Goal: Communication & Community: Answer question/provide support

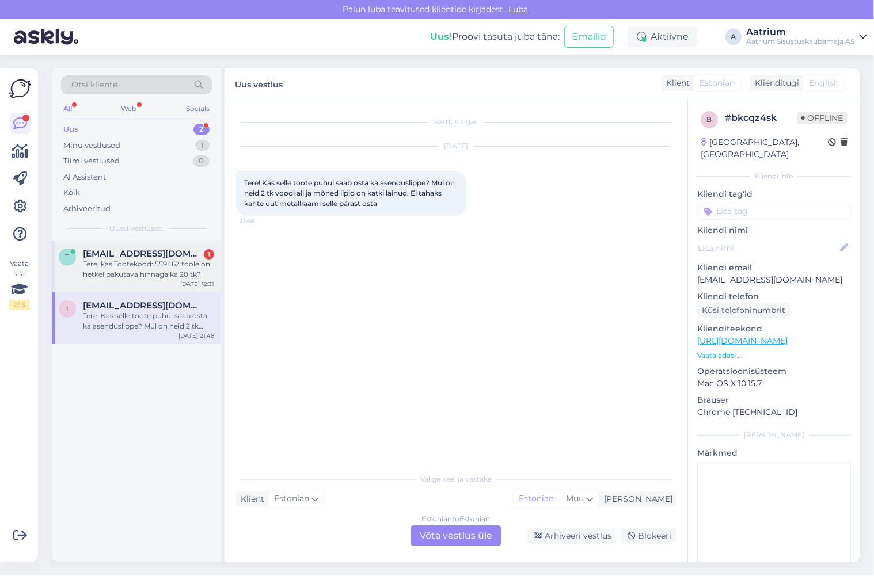
click at [127, 263] on div "Tere, kas Tootekood: 559462 toole on hetkel pakutava hinnaga ka 20 tk?" at bounding box center [148, 269] width 131 height 21
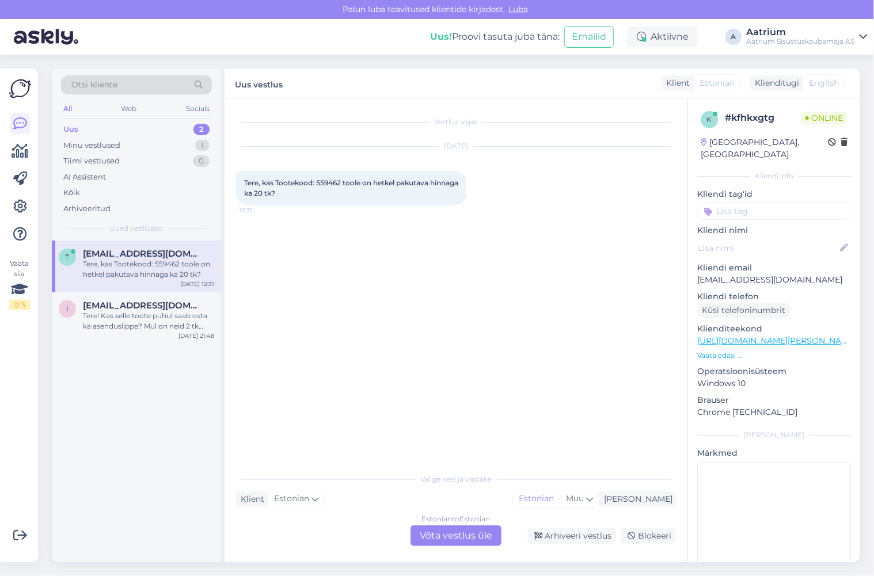
click at [442, 534] on div "Estonian to Estonian Võta vestlus üle" at bounding box center [456, 536] width 91 height 21
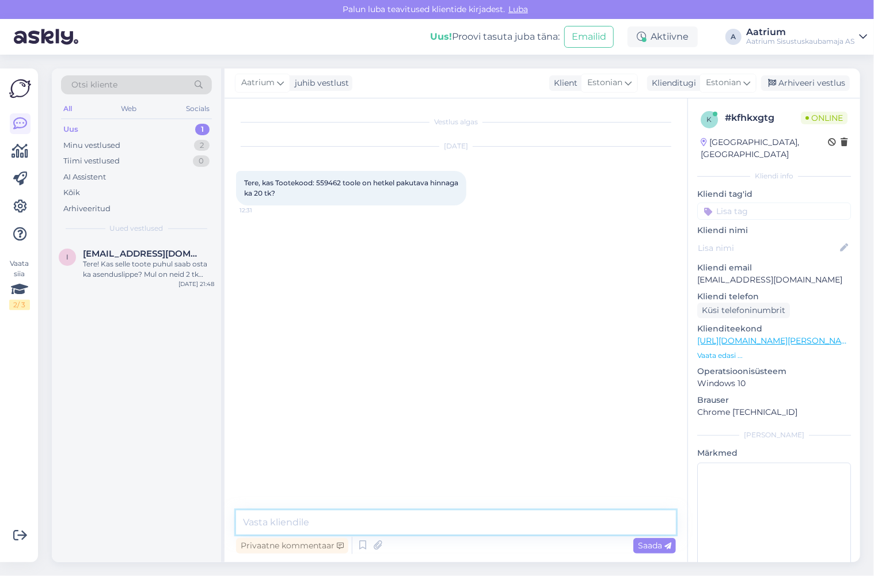
click at [336, 518] on textarea at bounding box center [456, 523] width 440 height 24
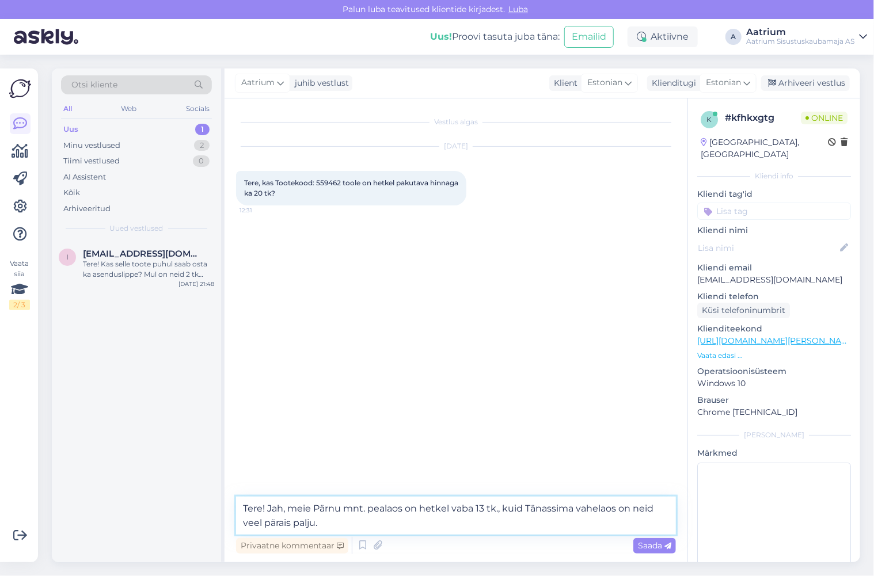
click at [559, 508] on textarea "Tere! Jah, meie Pärnu mnt. pealaos on hetkel vaba 13 tk., kuid Tänassima vahela…" at bounding box center [456, 516] width 440 height 38
type textarea "Tere! Jah, meie Pärnu mnt. pealaos on hetkel vaba 13 tk., kuid Tänassilma vahel…"
click at [650, 545] on span "Saada" at bounding box center [654, 546] width 33 height 10
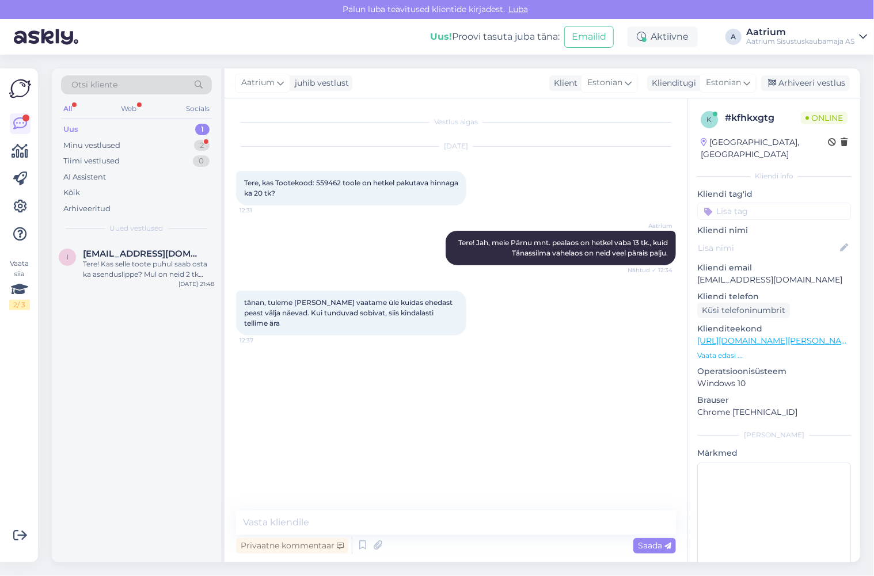
click at [324, 388] on div "Vestlus algas [DATE] Tere, kas Tootekood: 559462 toole on hetkel pakutava hinna…" at bounding box center [461, 305] width 450 height 390
click at [239, 521] on textarea at bounding box center [456, 523] width 440 height 24
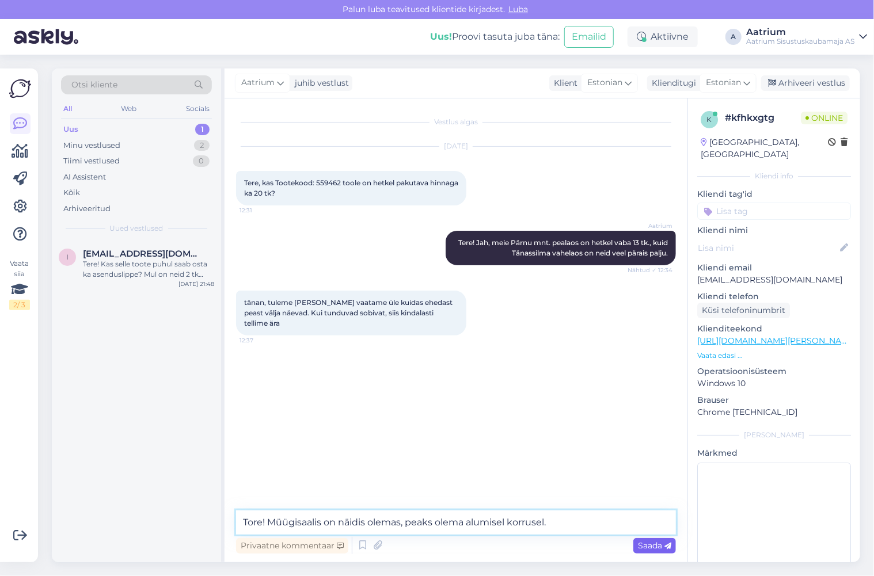
type textarea "Tore! Müügisaalis on näidis olemas, peaks olema alumisel korrusel."
click at [652, 546] on span "Saada" at bounding box center [654, 546] width 33 height 10
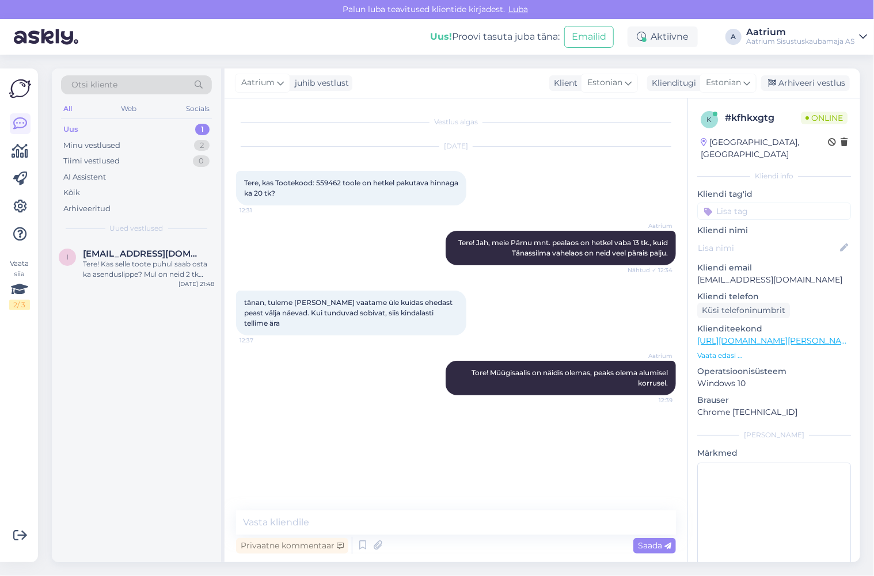
click at [362, 348] on div "Aatrium Tore! Müügisaalis on näidis olemas, peaks olema alumisel korrusel. 12:39" at bounding box center [456, 378] width 440 height 60
click at [273, 470] on div "Vestlus algas [DATE] Tere, kas Tootekood: 559462 toole on hetkel pakutava hinna…" at bounding box center [461, 305] width 450 height 390
click at [784, 86] on div "Arhiveeri vestlus" at bounding box center [805, 83] width 89 height 16
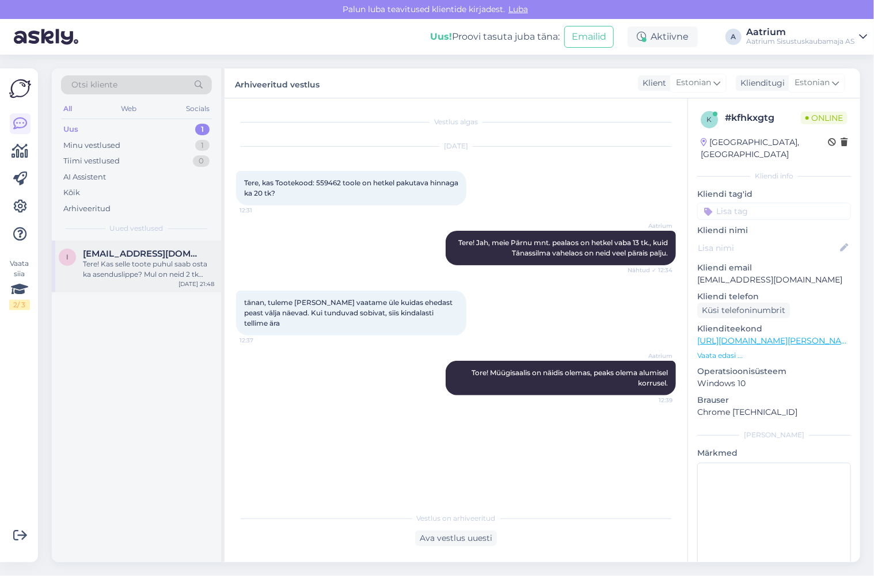
click at [141, 270] on div "Tere! Kas selle toote puhul saab osta ka asenduslippe? Mul on neid 2 tk voodi a…" at bounding box center [148, 269] width 131 height 21
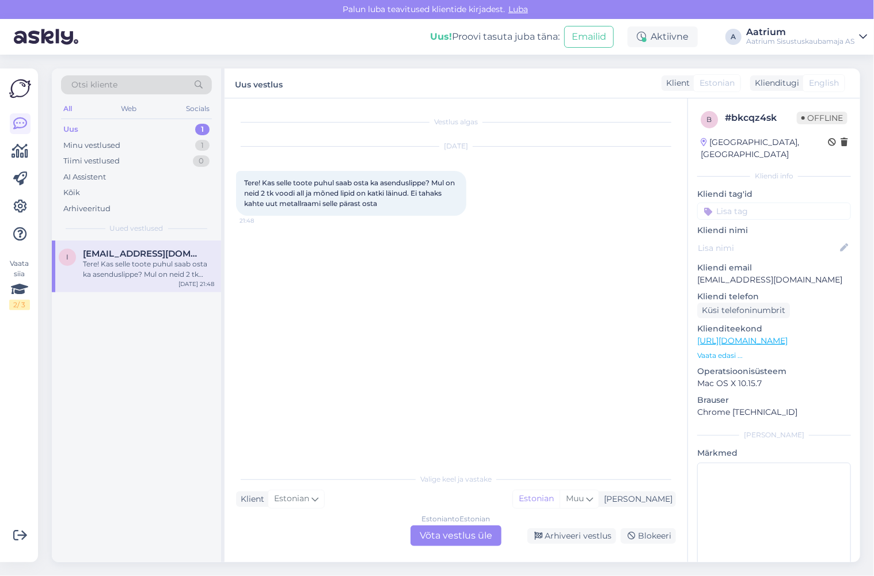
click at [748, 336] on link "[URL][DOMAIN_NAME]" at bounding box center [742, 341] width 90 height 10
click at [89, 413] on div "i [EMAIL_ADDRESS][DOMAIN_NAME] Tere! Kas selle toote puhul saab osta ka asendus…" at bounding box center [136, 402] width 169 height 322
click at [590, 39] on button "Emailid" at bounding box center [589, 37] width 50 height 22
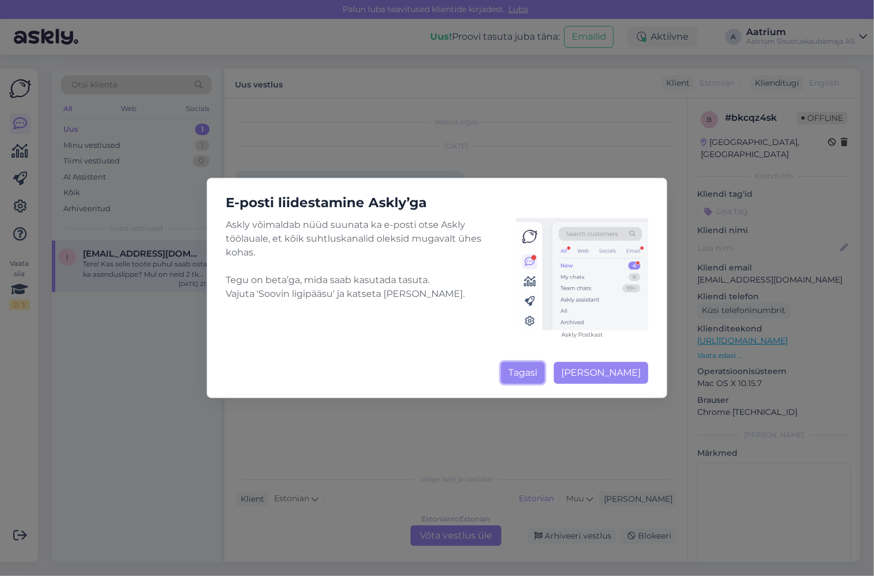
click at [515, 378] on button "Tagasi" at bounding box center [523, 373] width 44 height 22
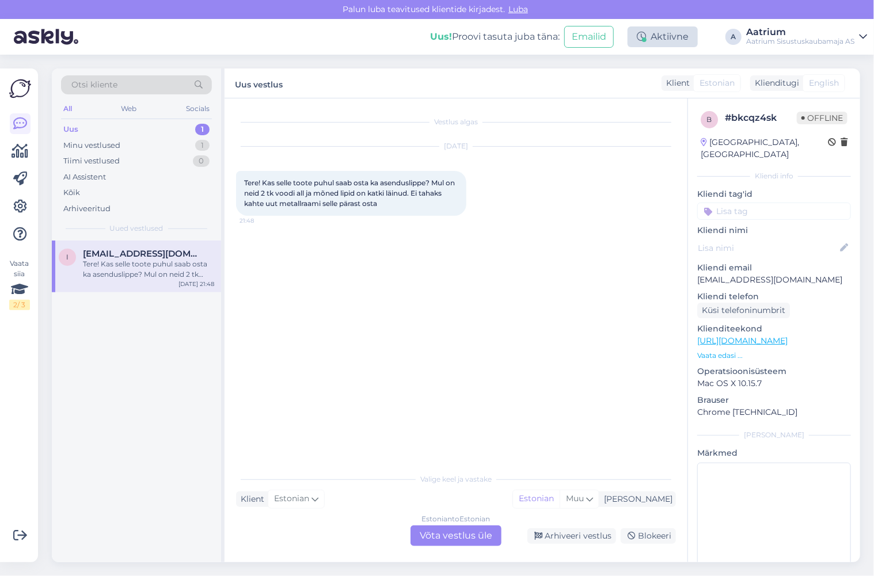
click at [673, 28] on div "Aktiivne" at bounding box center [663, 36] width 70 height 21
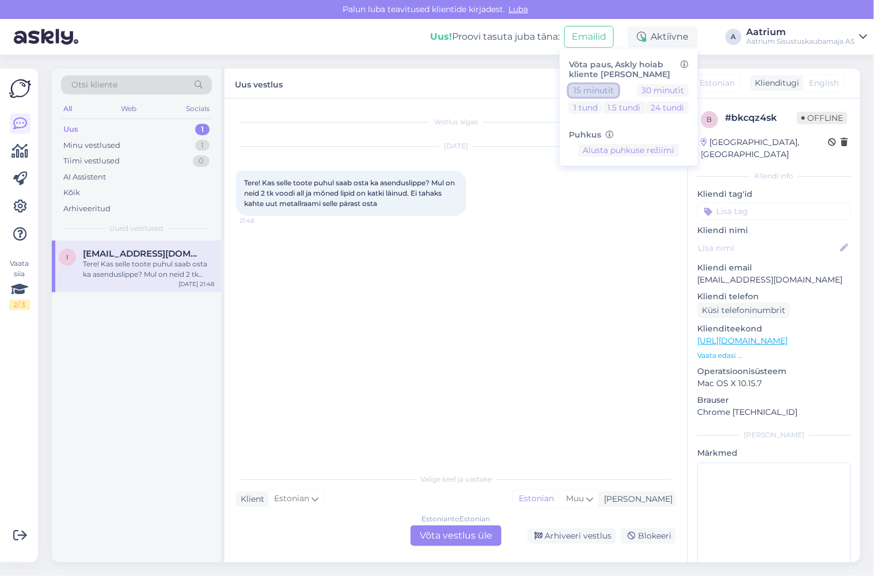
click at [603, 93] on button "15 minutit" at bounding box center [594, 90] width 50 height 13
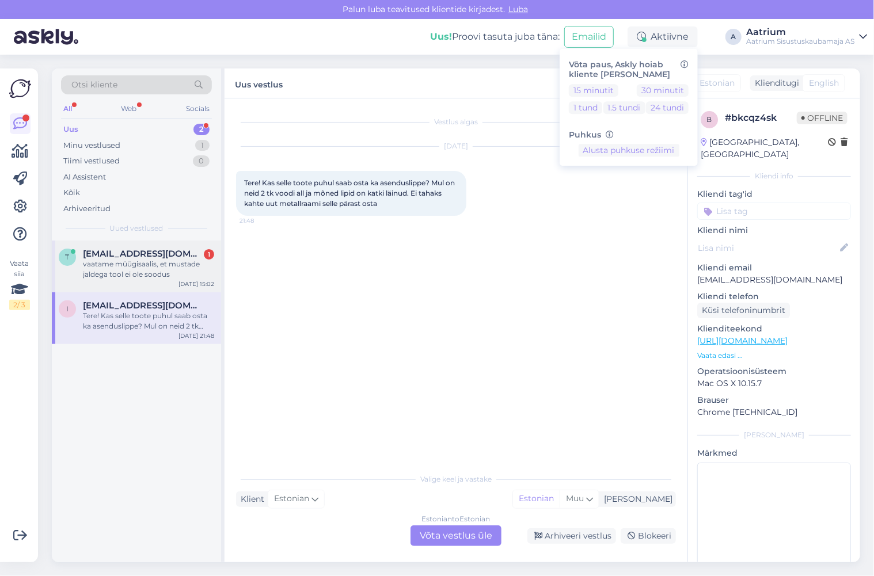
click at [130, 268] on div "vaatame müügisaalis, et mustade jaldega tool ei ole soodus" at bounding box center [148, 269] width 131 height 21
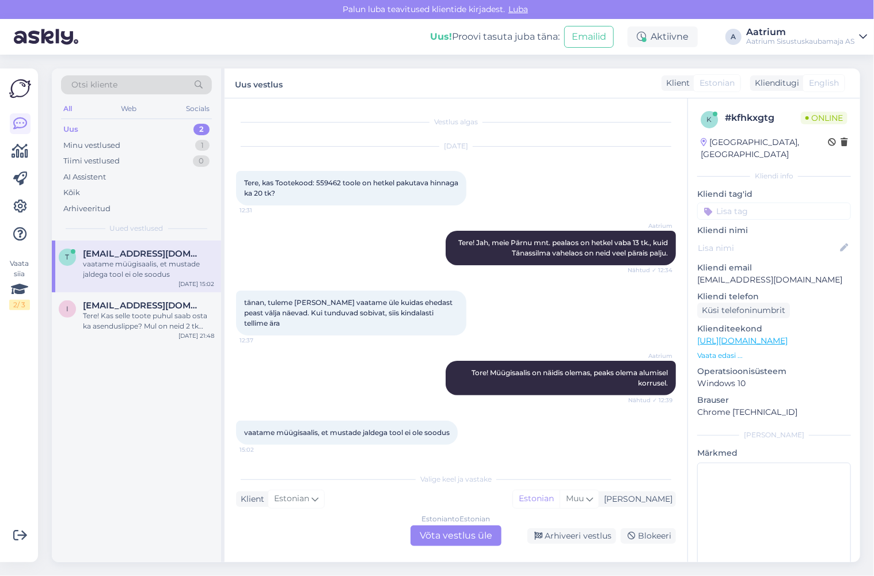
click at [441, 538] on div "Estonian to Estonian Võta vestlus üle" at bounding box center [456, 536] width 91 height 21
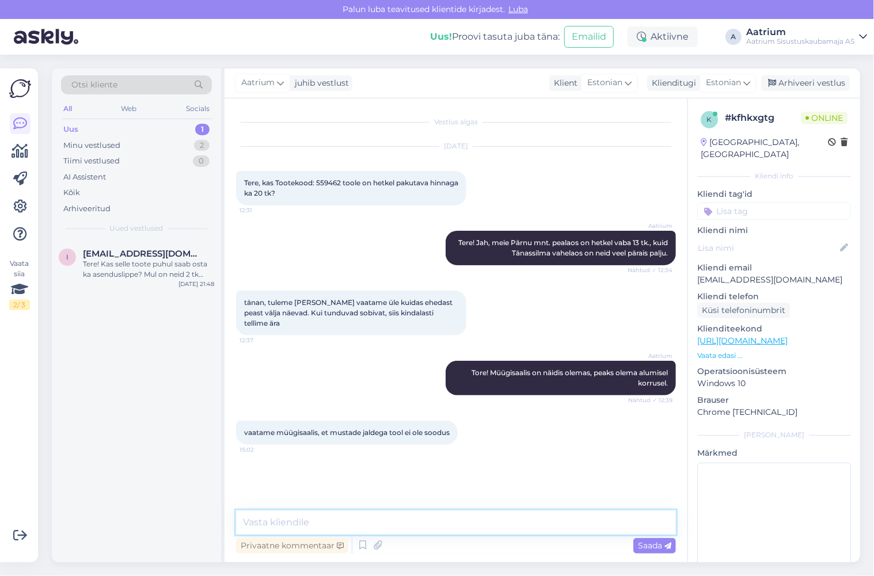
click at [309, 521] on textarea at bounding box center [456, 523] width 440 height 24
type textarea "Müügisaali ja e-[PERSON_NAME] hinnad peavad [PERSON_NAME]."
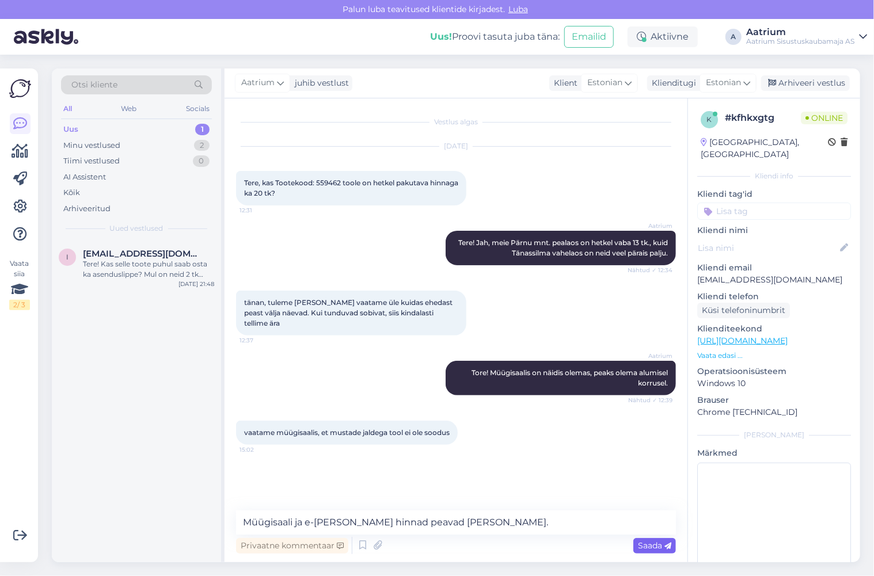
click at [652, 548] on span "Saada" at bounding box center [654, 546] width 33 height 10
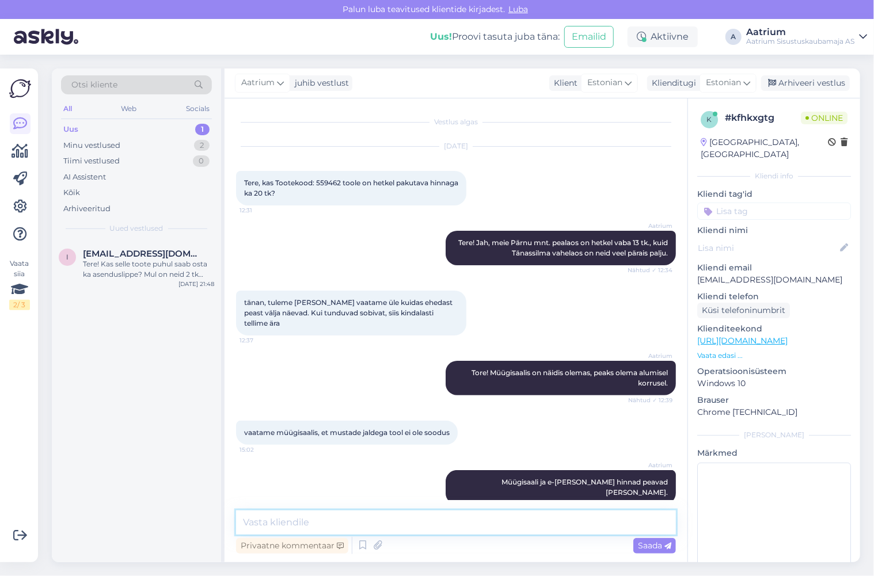
click at [358, 523] on textarea at bounding box center [456, 523] width 440 height 24
type textarea "Kas vaatate ikka sama tooli, artikliga 559462?"
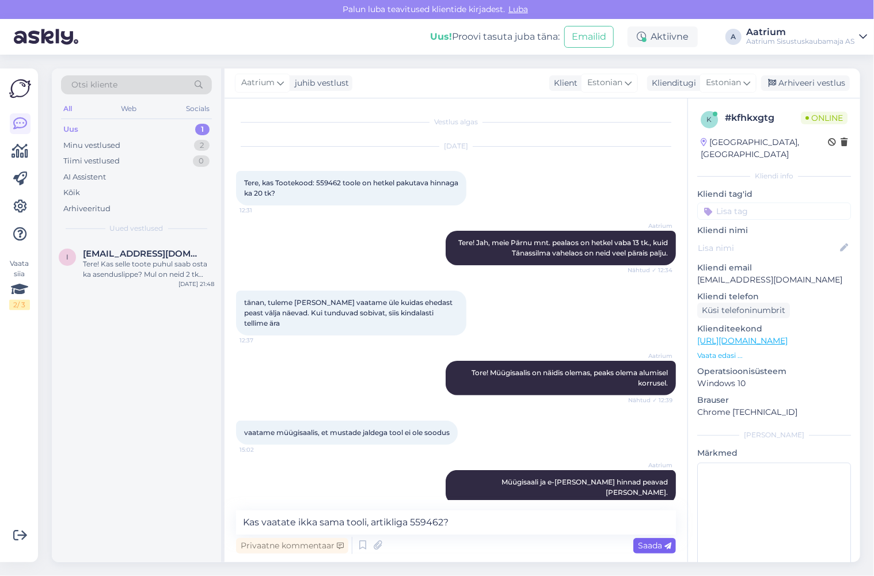
click at [658, 546] on span "Saada" at bounding box center [654, 546] width 33 height 10
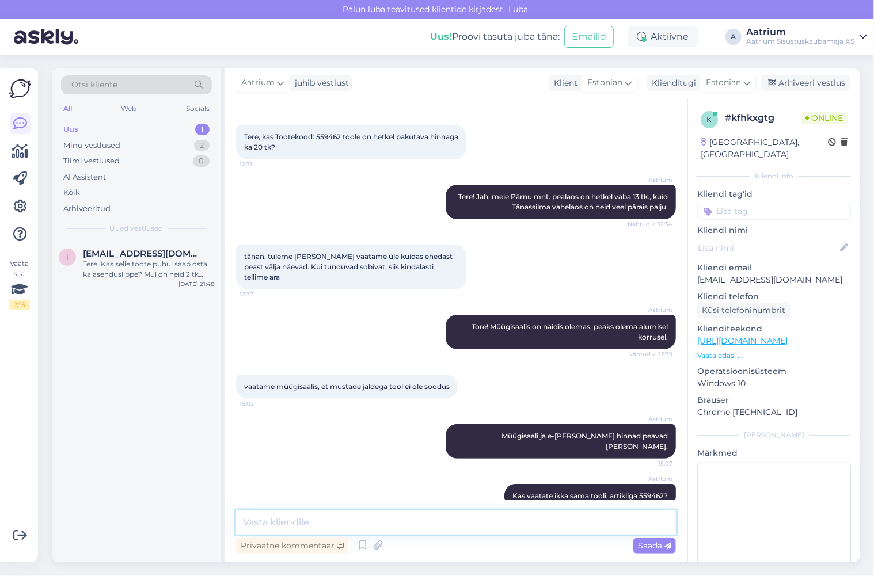
click at [439, 525] on textarea at bounding box center [456, 523] width 440 height 24
type textarea "Olemas on ka oliivi värvi tool artikliga 559463"
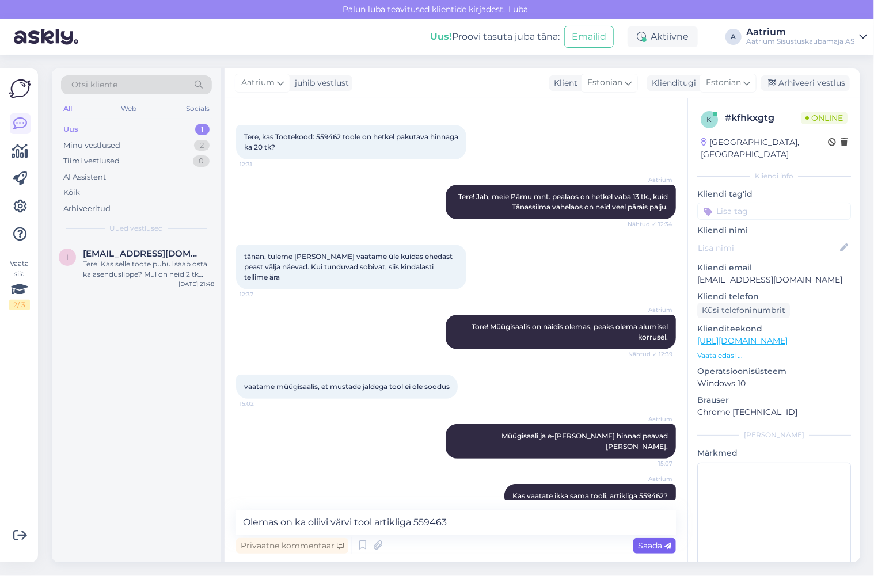
click at [646, 547] on span "Saada" at bounding box center [654, 546] width 33 height 10
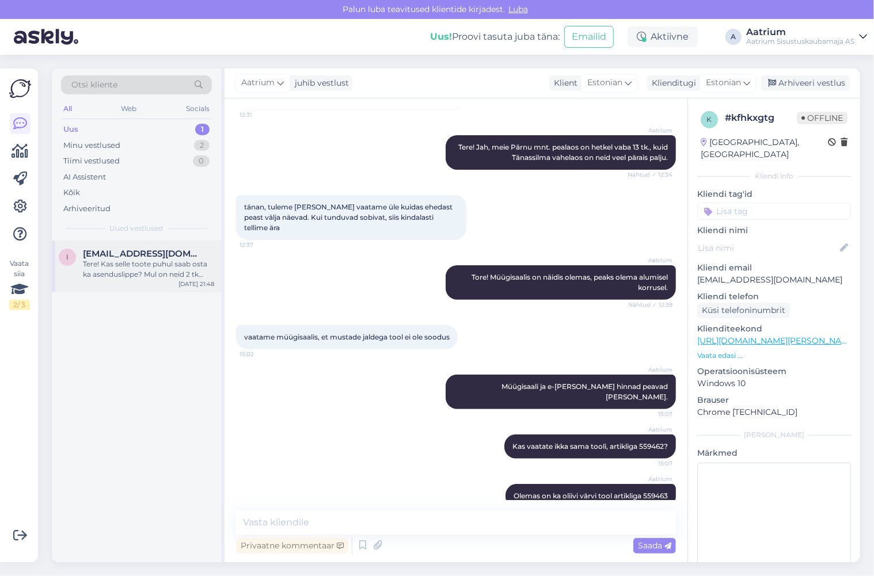
click at [159, 256] on span "[EMAIL_ADDRESS][DOMAIN_NAME]" at bounding box center [143, 254] width 120 height 10
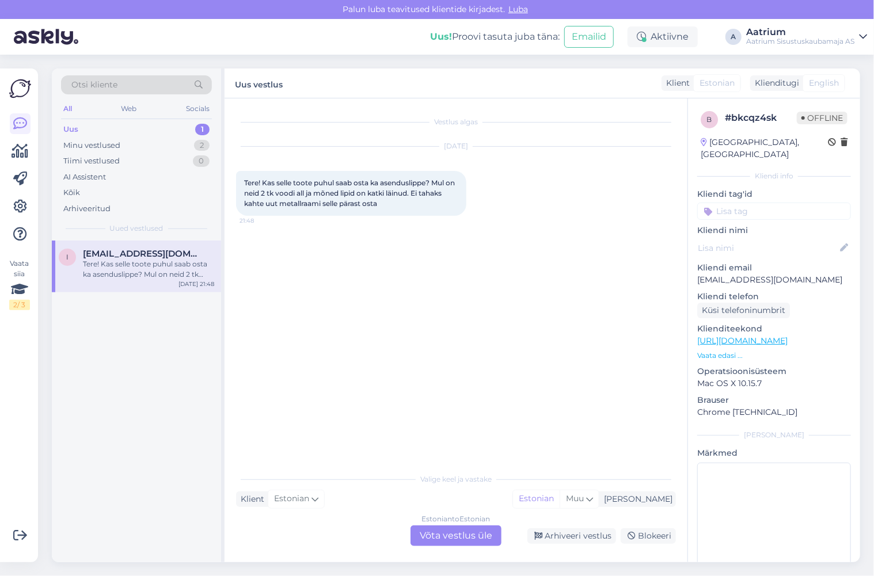
click at [351, 335] on div "Vestlus algas [DATE] Tere! Kas selle toote puhul saab osta ka asenduslippe? Mul…" at bounding box center [461, 283] width 450 height 347
click at [319, 328] on div "Vestlus algas [DATE] Tere! Kas selle toote puhul saab osta ka asenduslippe? Mul…" at bounding box center [461, 283] width 450 height 347
click at [788, 336] on link "[URL][DOMAIN_NAME]" at bounding box center [742, 341] width 90 height 10
click at [364, 362] on div "Vestlus algas [DATE] Tere! Kas selle toote puhul saab osta ka asenduslippe? Mul…" at bounding box center [461, 283] width 450 height 347
drag, startPoint x: 783, startPoint y: 263, endPoint x: 693, endPoint y: 265, distance: 90.4
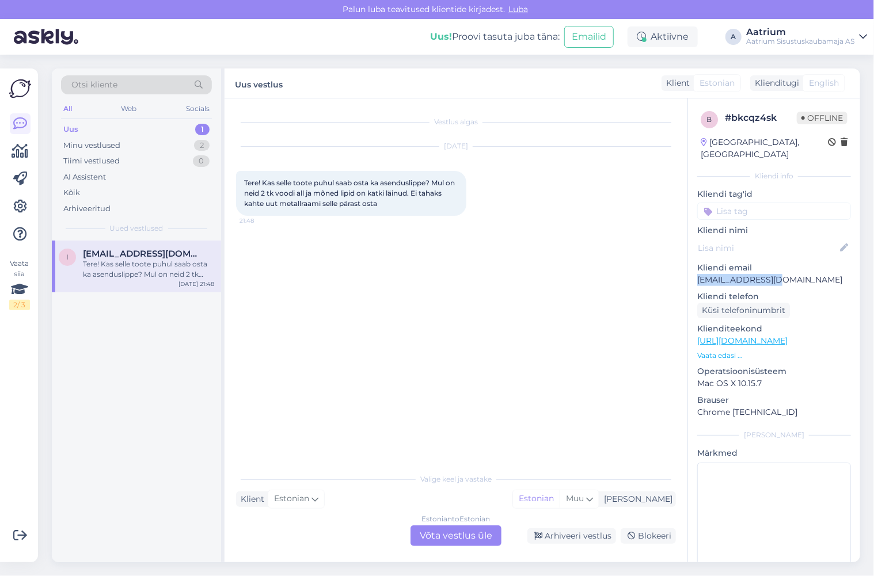
click at [693, 265] on div "b # bkcqz4sk Offline [GEOGRAPHIC_DATA], [GEOGRAPHIC_DATA] Kliendi info Kliendi …" at bounding box center [774, 340] width 172 height 485
copy p "[EMAIL_ADDRESS][DOMAIN_NAME]"
click at [419, 260] on div "Vestlus algas [DATE] Tere! Kas selle toote puhul saab osta ka asenduslippe? Mul…" at bounding box center [461, 283] width 450 height 347
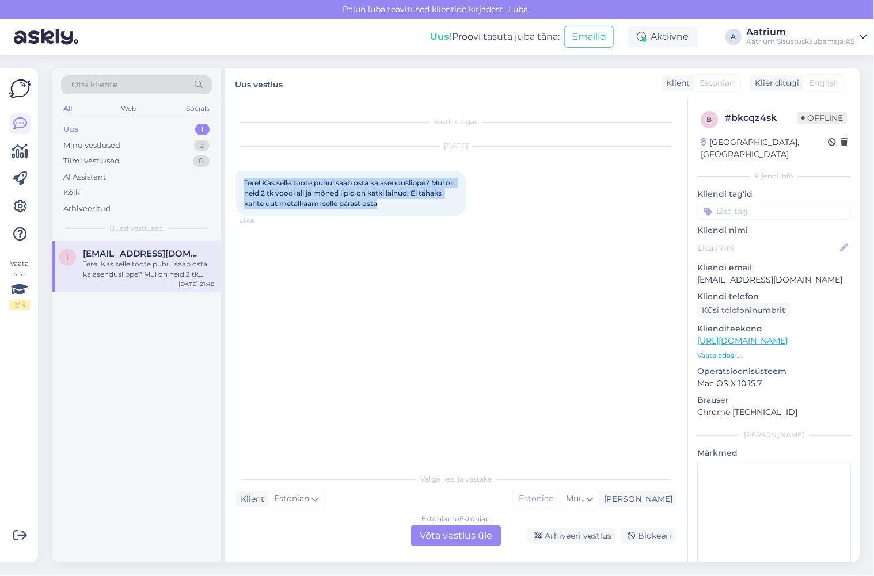
drag, startPoint x: 375, startPoint y: 202, endPoint x: 245, endPoint y: 181, distance: 131.1
click at [245, 181] on div "Tere! Kas selle toote puhul saab osta ka asenduslippe? Mul on neid 2 tk voodi a…" at bounding box center [351, 193] width 230 height 45
click at [595, 532] on div "Arhiveeri vestlus" at bounding box center [571, 537] width 89 height 16
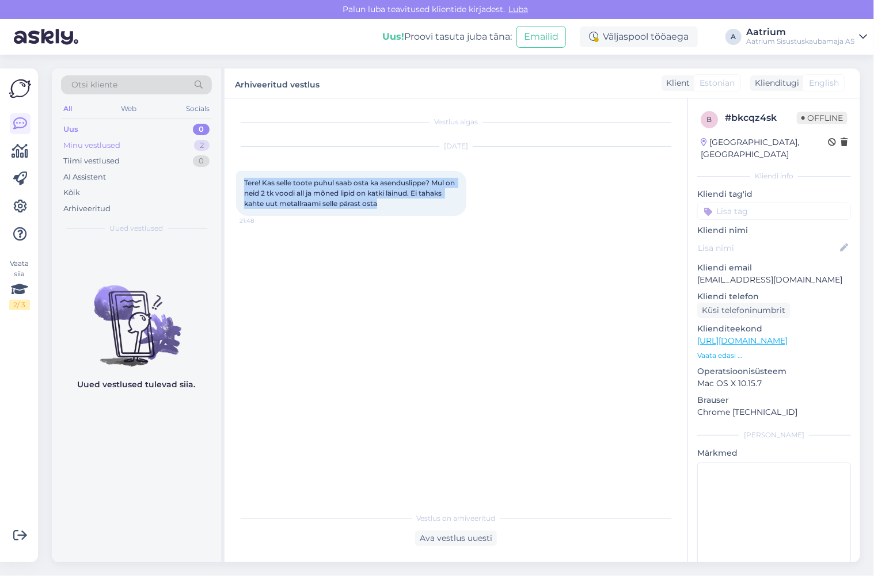
click at [95, 141] on div "Minu vestlused" at bounding box center [91, 146] width 57 height 12
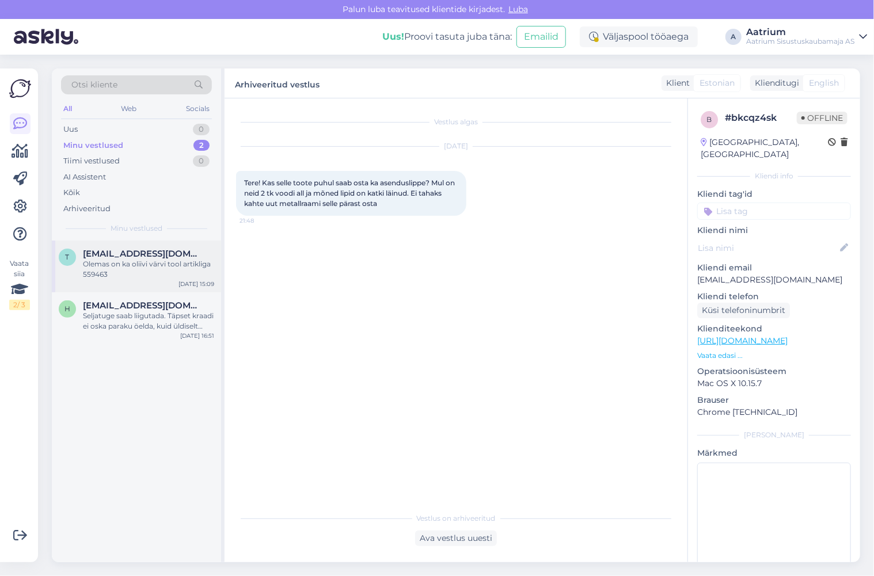
click at [129, 263] on div "Olemas on ka oliivi värvi tool artikliga 559463" at bounding box center [148, 269] width 131 height 21
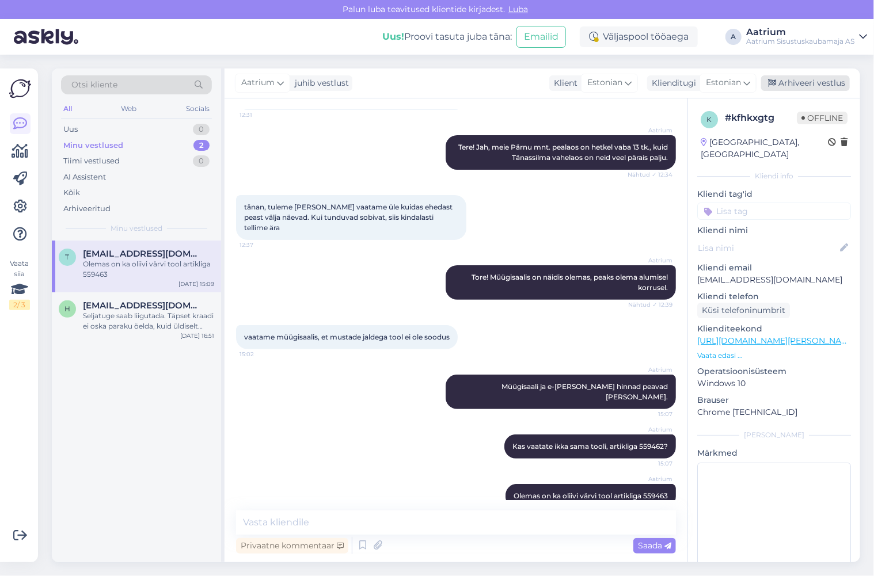
click at [799, 81] on div "Arhiveeri vestlus" at bounding box center [805, 83] width 89 height 16
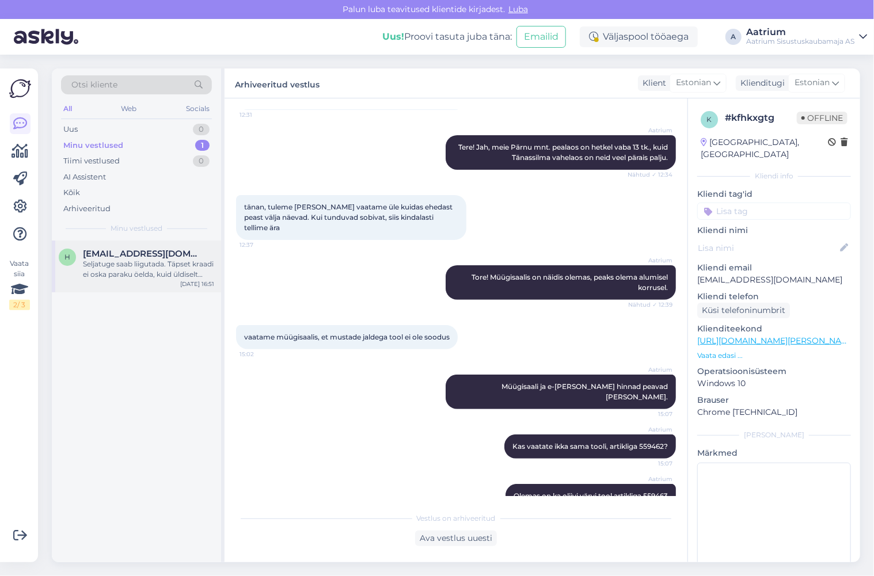
click at [145, 272] on div "Seljatuge saab liigutada. Täpset kraadi ei oska paraku öelda, kuid üldiselt nee…" at bounding box center [148, 269] width 131 height 21
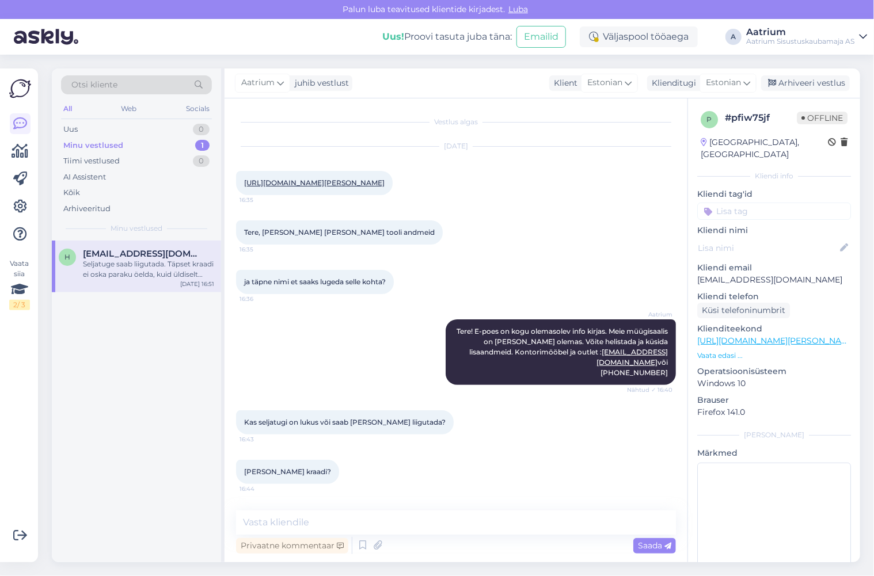
scroll to position [77, 0]
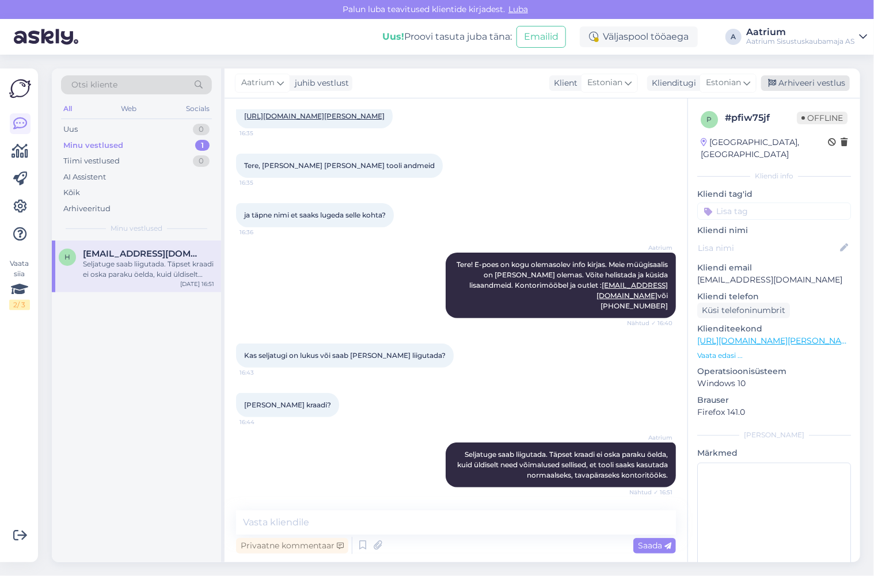
click at [823, 82] on div "Arhiveeri vestlus" at bounding box center [805, 83] width 89 height 16
